Goal: Task Accomplishment & Management: Complete application form

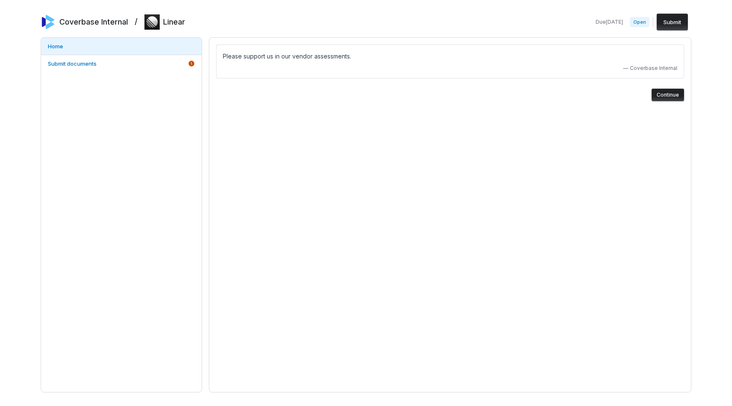
click at [673, 94] on button "Continue" at bounding box center [667, 95] width 33 height 13
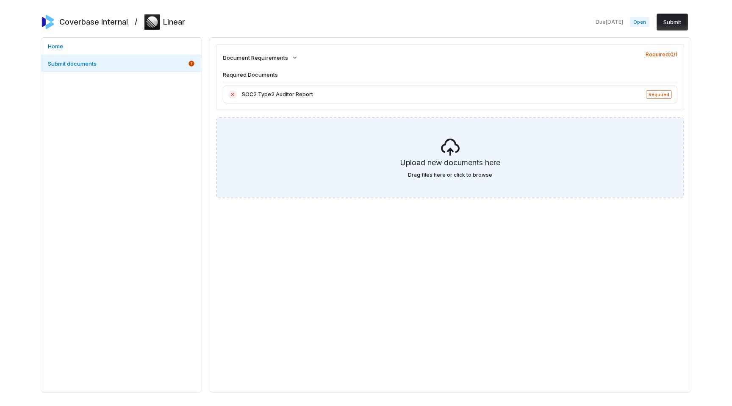
click at [458, 152] on icon at bounding box center [450, 147] width 20 height 20
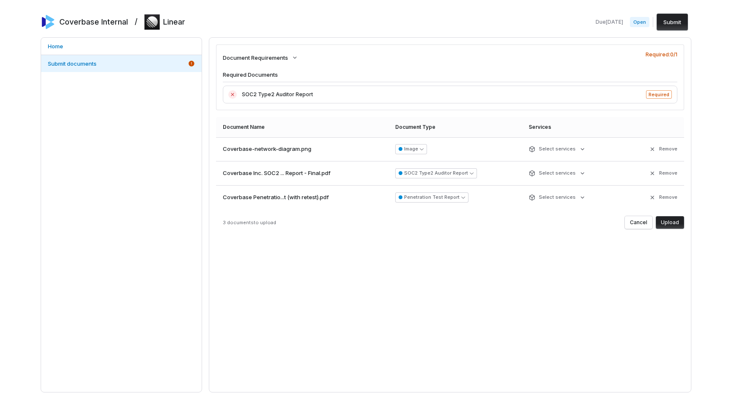
click at [670, 220] on button "Upload" at bounding box center [670, 222] width 28 height 13
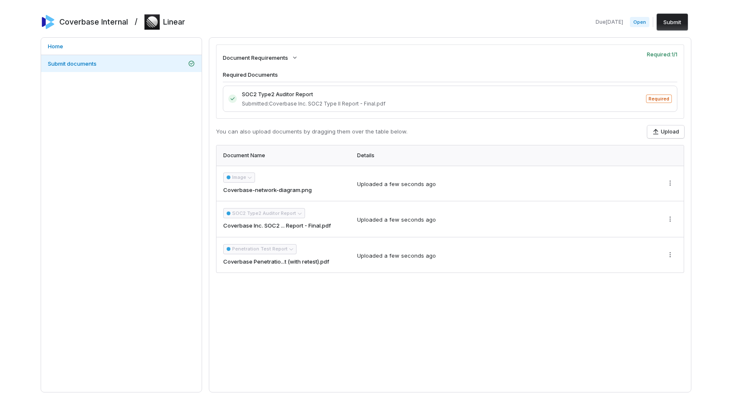
click at [674, 18] on button "Submit" at bounding box center [671, 22] width 31 height 17
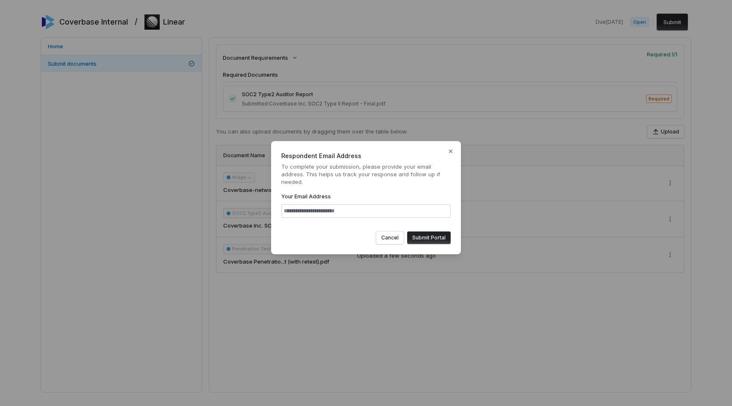
click at [424, 234] on button "Submit Portal" at bounding box center [429, 237] width 44 height 13
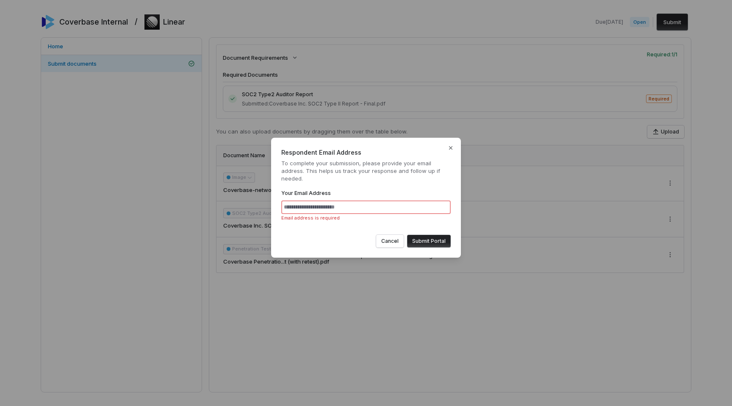
click at [340, 208] on input "Your Email Address" at bounding box center [365, 207] width 169 height 14
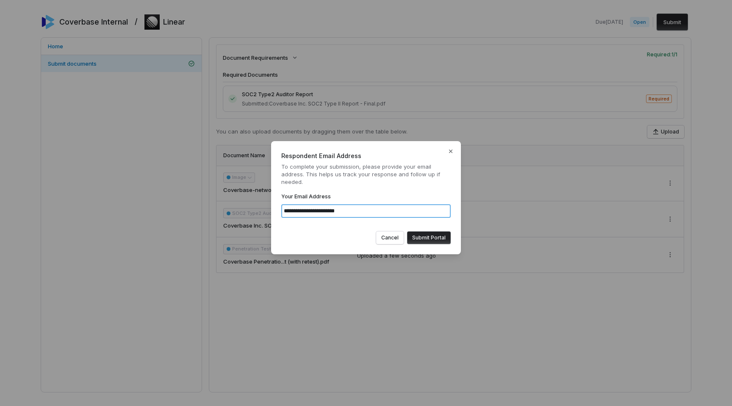
type input "**********"
click at [437, 240] on button "Submit Portal" at bounding box center [429, 237] width 44 height 13
